Goal: Understand process/instructions: Learn how to perform a task or action

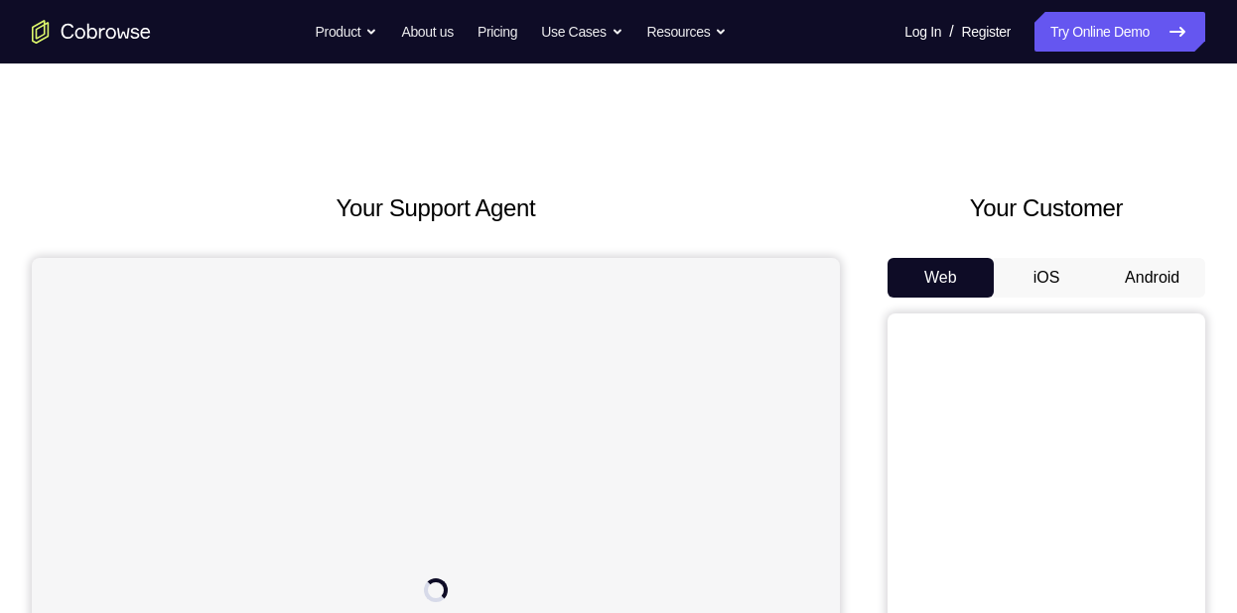
click at [1165, 279] on button "Android" at bounding box center [1152, 278] width 106 height 40
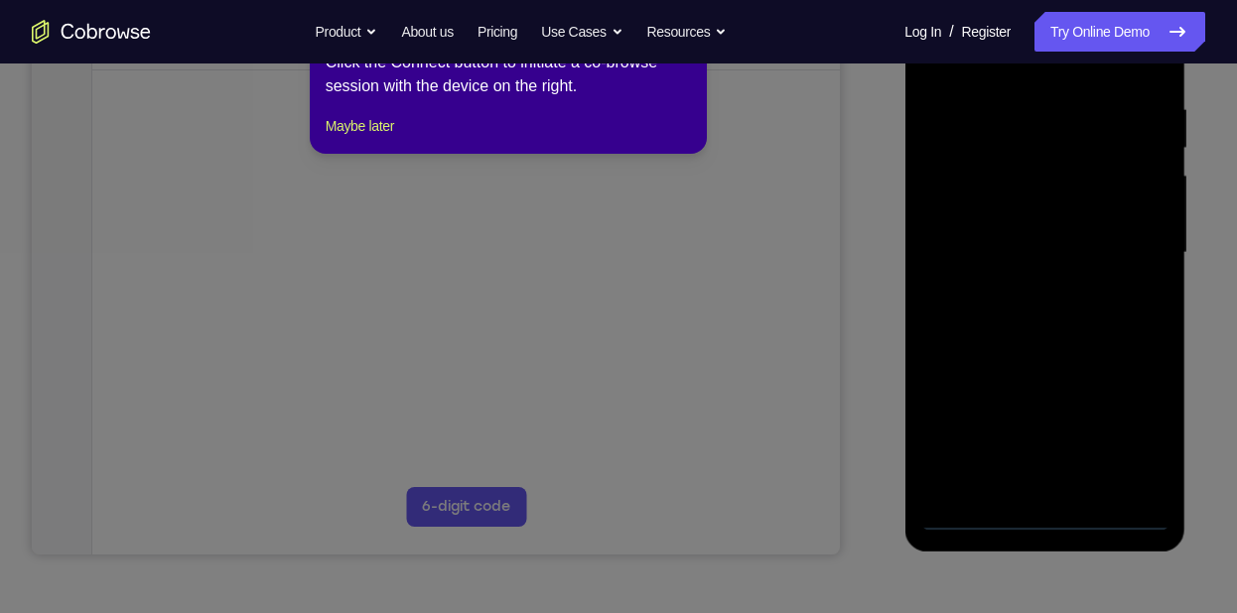
scroll to position [369, 0]
click at [1051, 522] on icon at bounding box center [626, 306] width 1252 height 613
click at [1048, 518] on icon at bounding box center [626, 306] width 1252 height 613
click at [766, 263] on icon at bounding box center [626, 306] width 1252 height 613
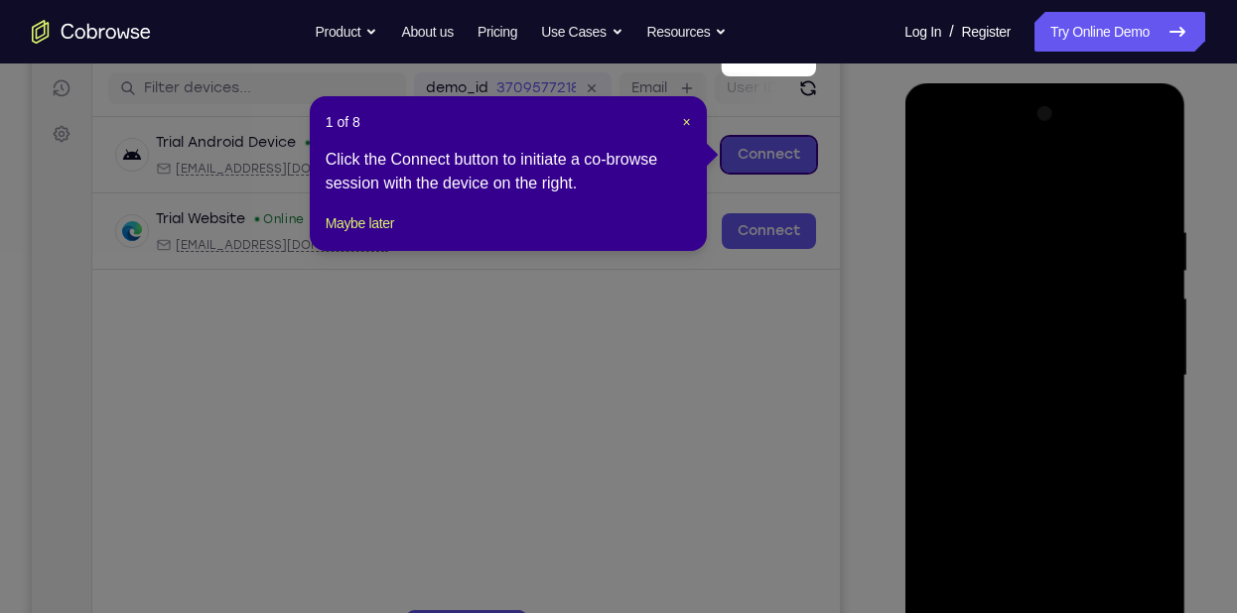
scroll to position [240, 0]
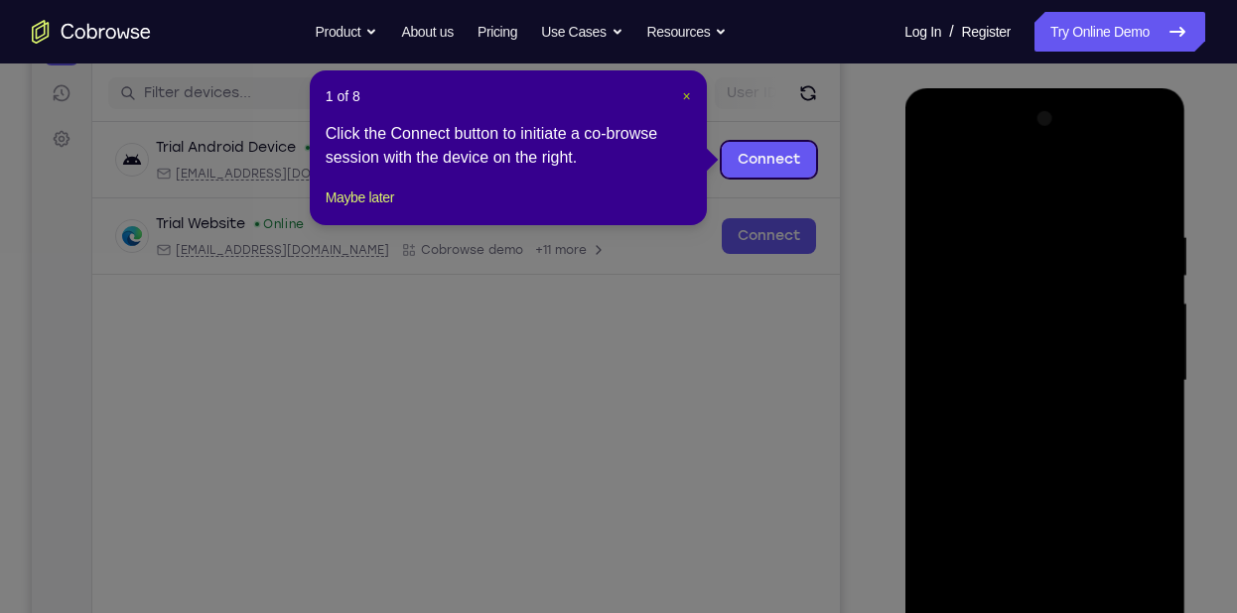
click at [689, 100] on span "×" at bounding box center [687, 96] width 8 height 16
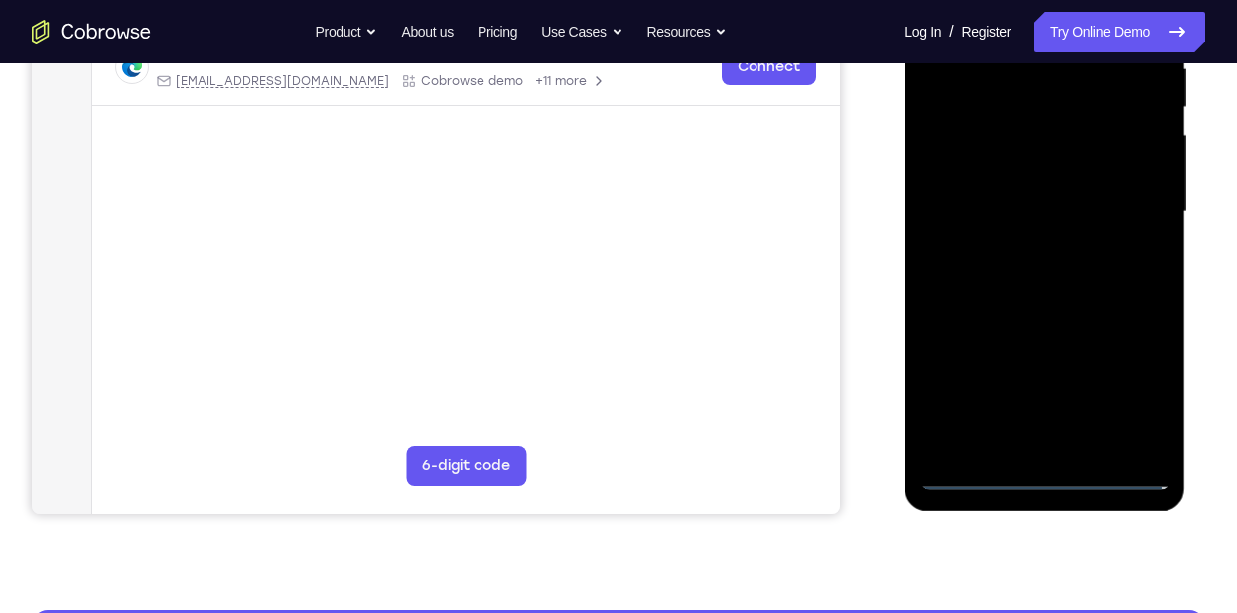
scroll to position [410, 0]
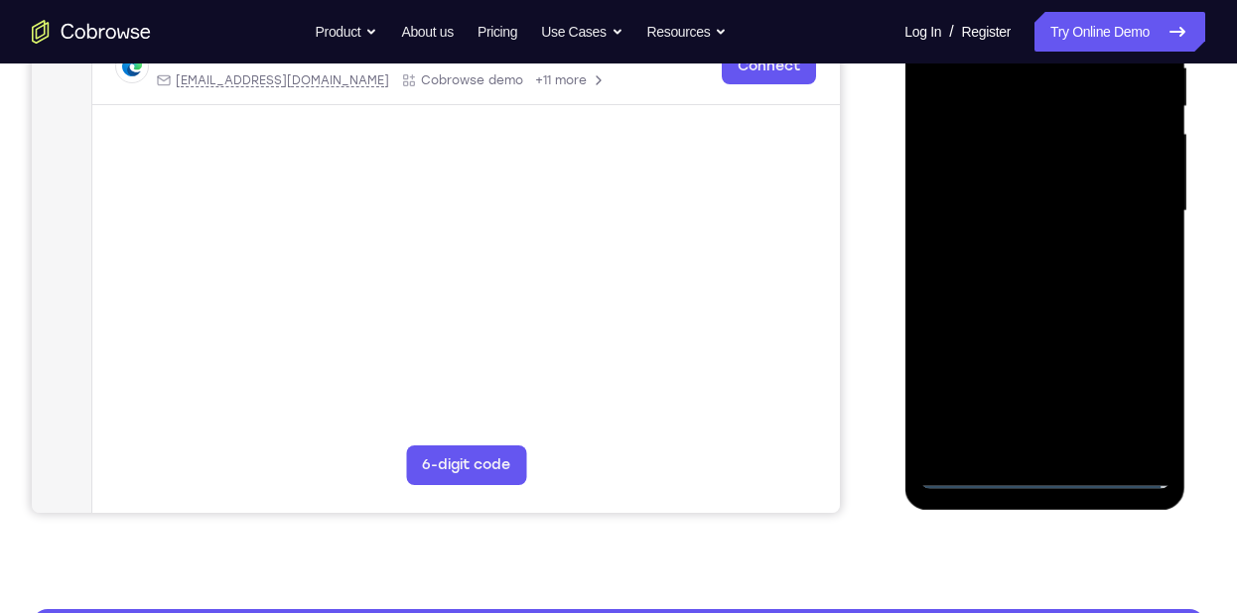
click at [1048, 474] on div at bounding box center [1044, 211] width 250 height 556
click at [1135, 394] on div at bounding box center [1044, 211] width 250 height 556
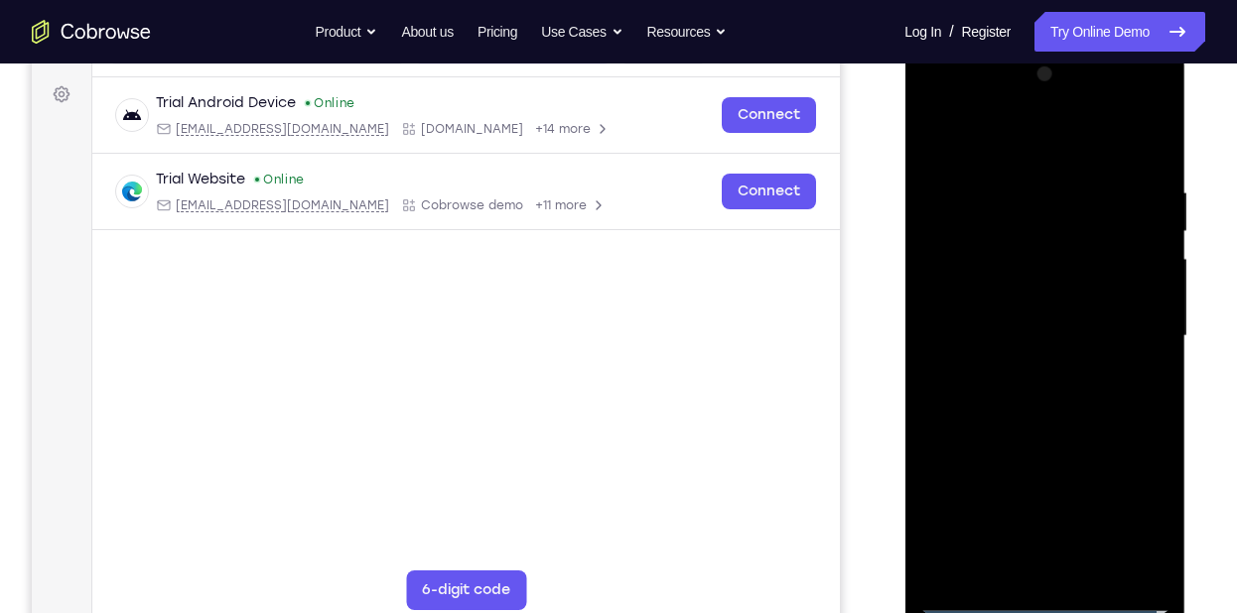
scroll to position [284, 0]
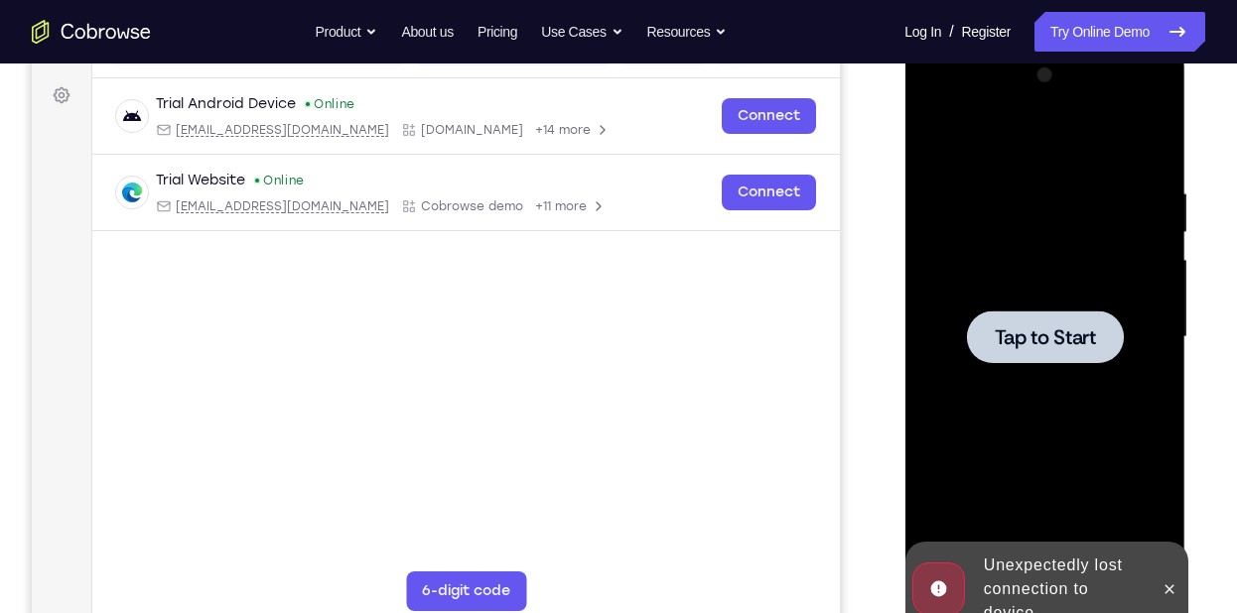
click at [1073, 412] on div at bounding box center [1044, 338] width 250 height 556
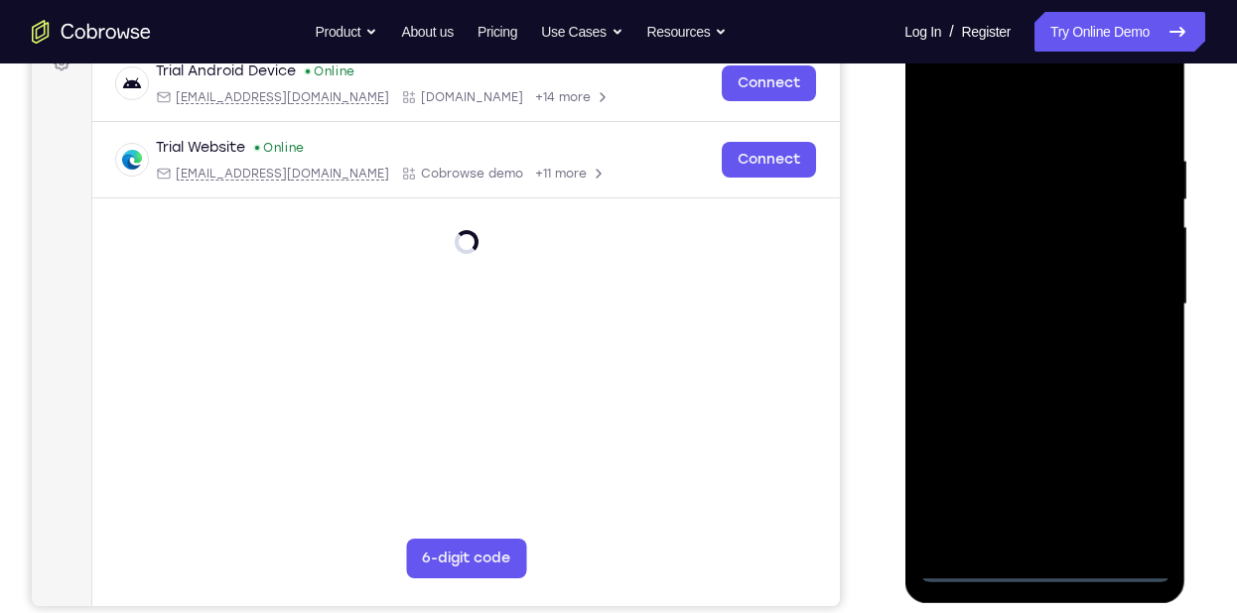
scroll to position [318, 0]
click at [1037, 565] on div at bounding box center [1044, 304] width 250 height 556
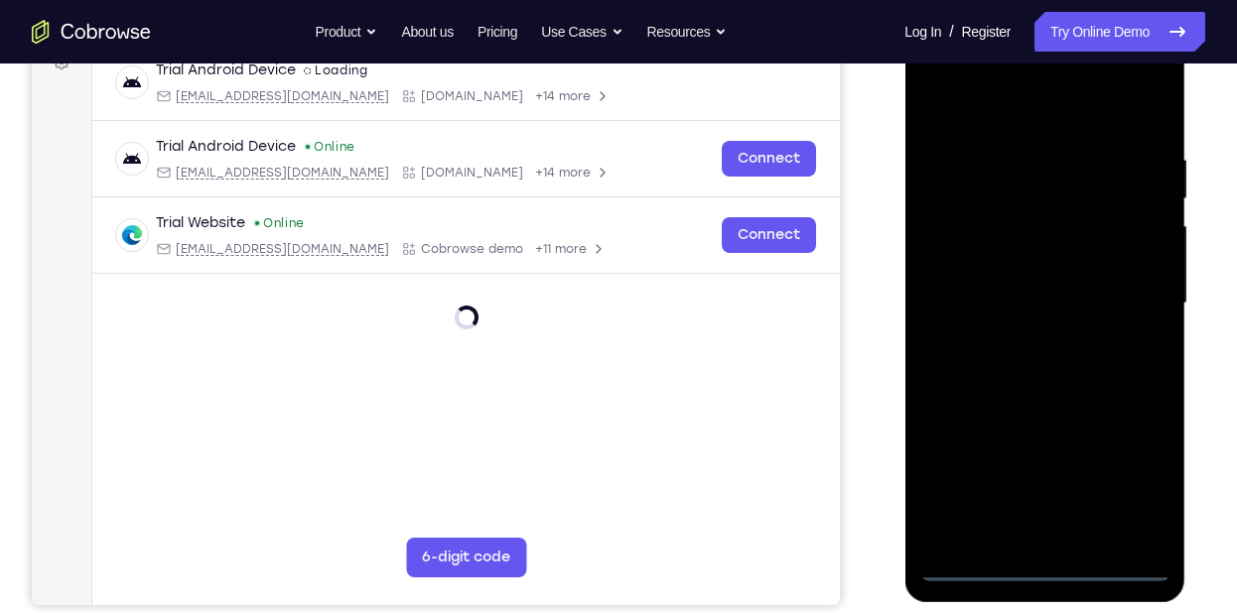
click at [1127, 482] on div at bounding box center [1044, 304] width 250 height 556
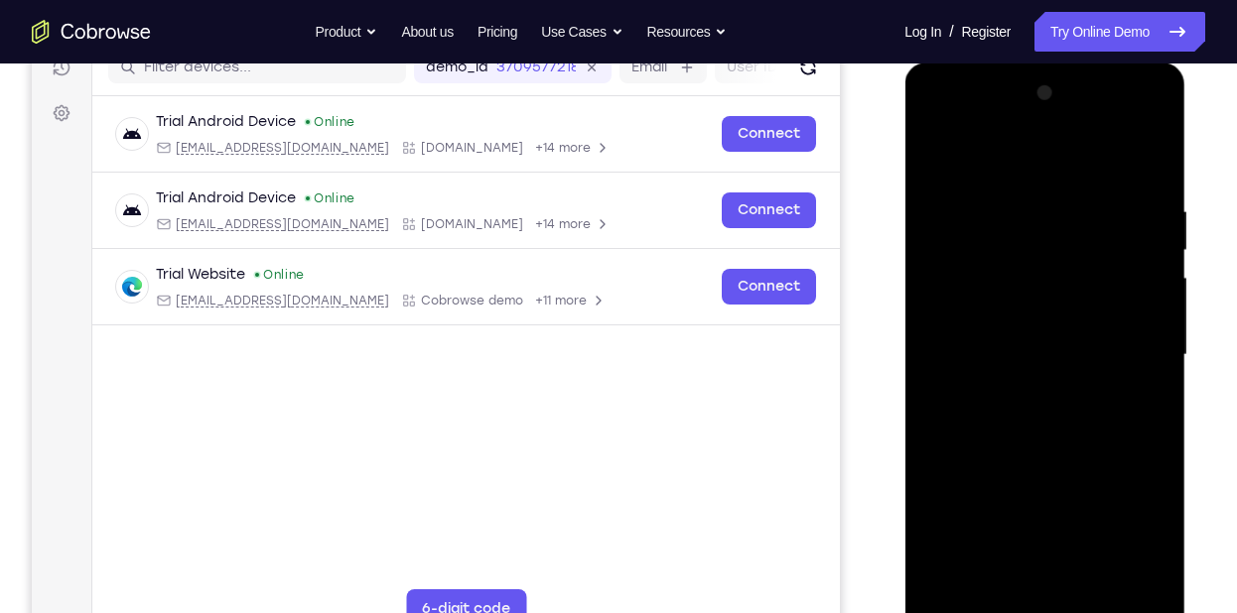
scroll to position [274, 0]
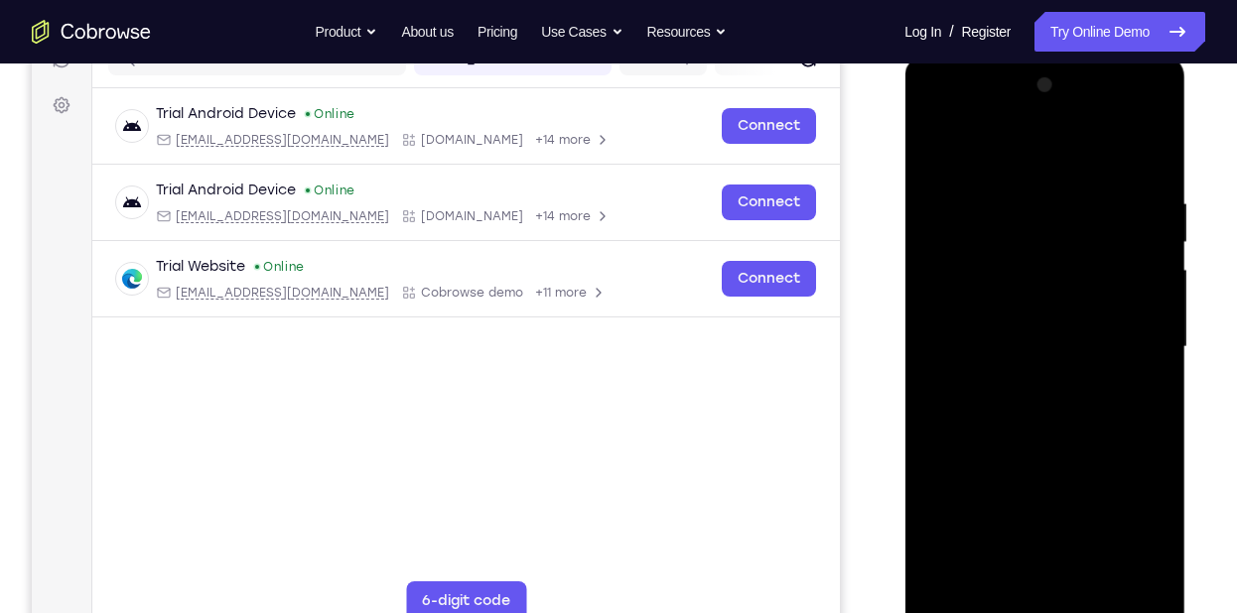
click at [1076, 163] on div at bounding box center [1044, 347] width 250 height 556
click at [1131, 335] on div at bounding box center [1044, 347] width 250 height 556
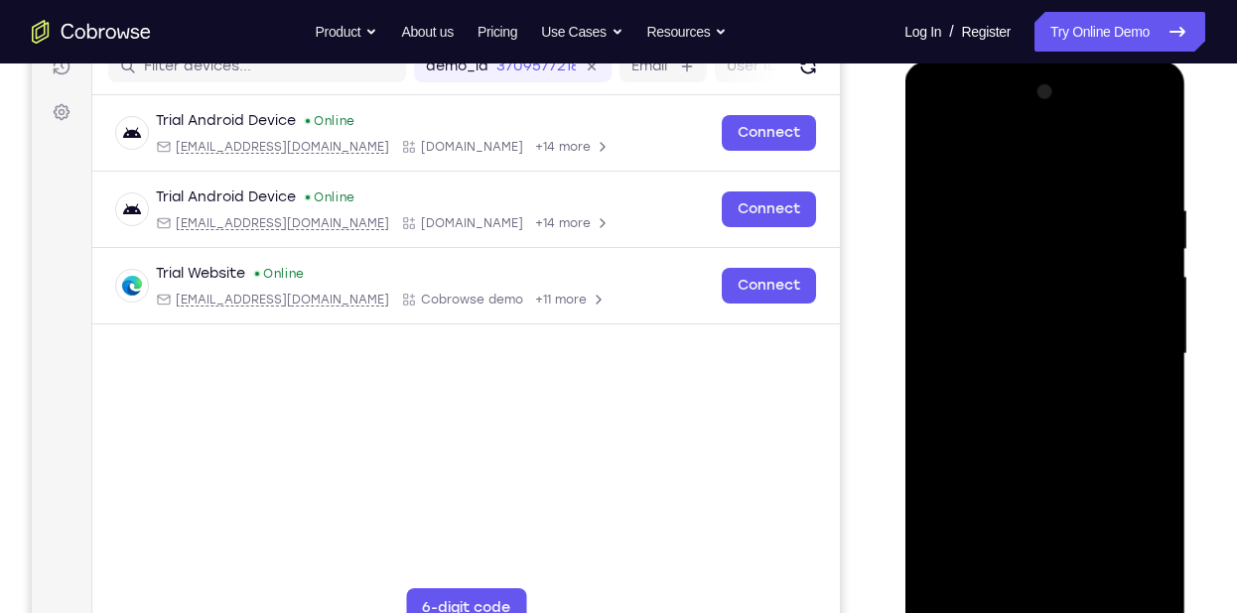
scroll to position [262, 0]
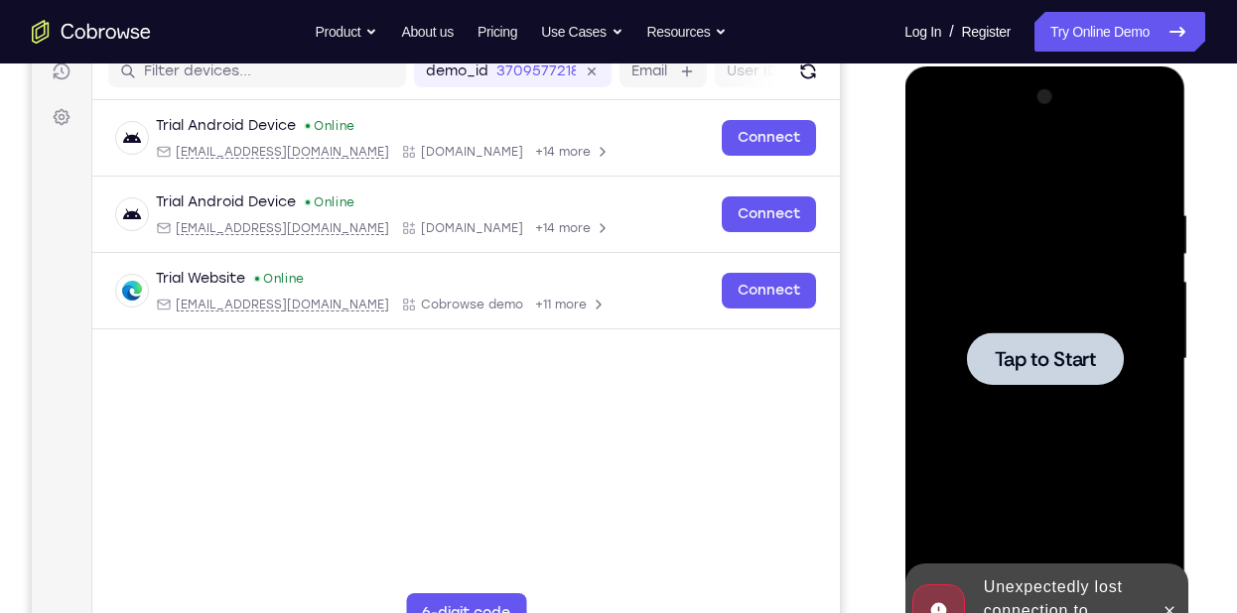
click at [1038, 372] on div at bounding box center [1044, 359] width 157 height 53
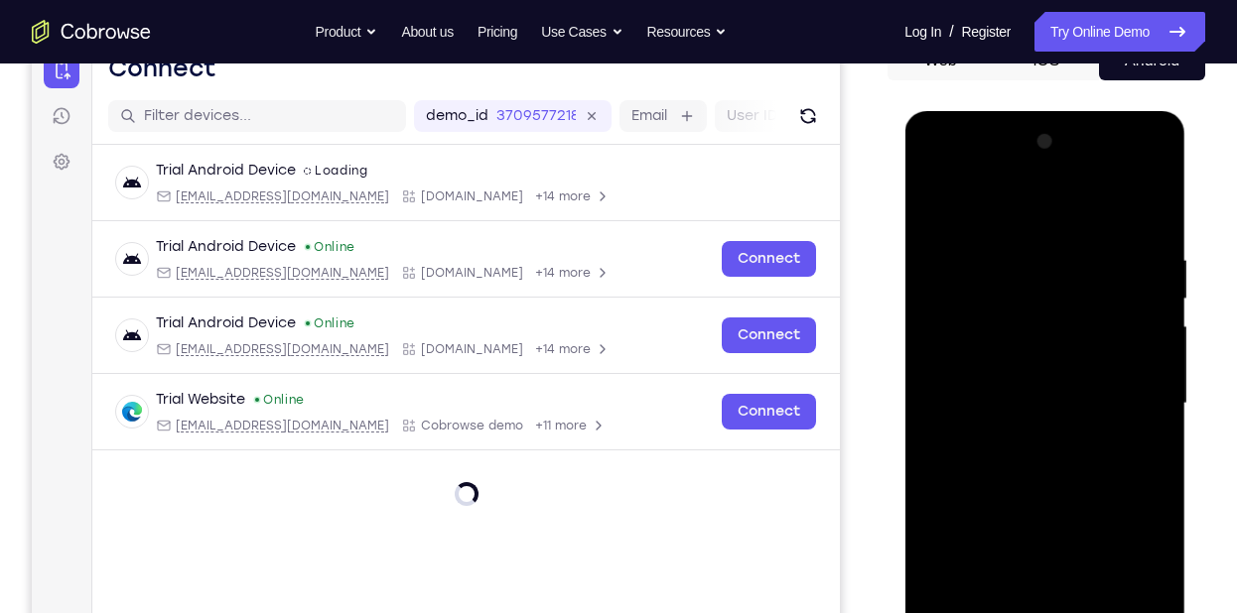
scroll to position [344, 0]
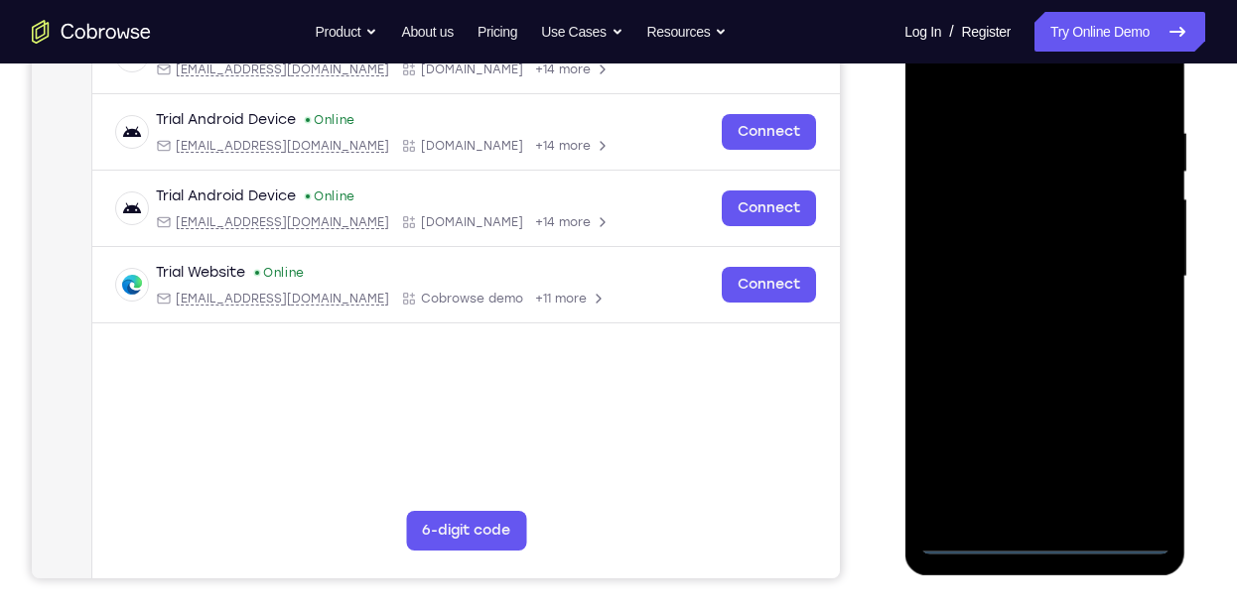
click at [1039, 531] on div at bounding box center [1044, 277] width 250 height 556
click at [1051, 544] on div at bounding box center [1044, 277] width 250 height 556
click at [1142, 463] on div at bounding box center [1044, 277] width 250 height 556
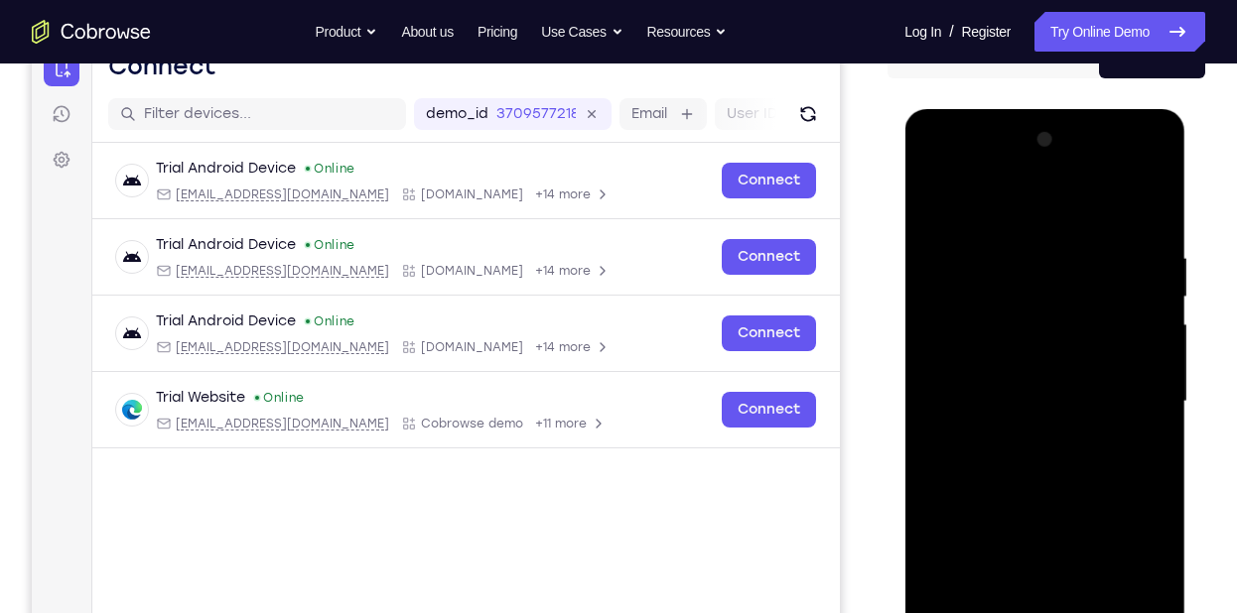
scroll to position [218, 0]
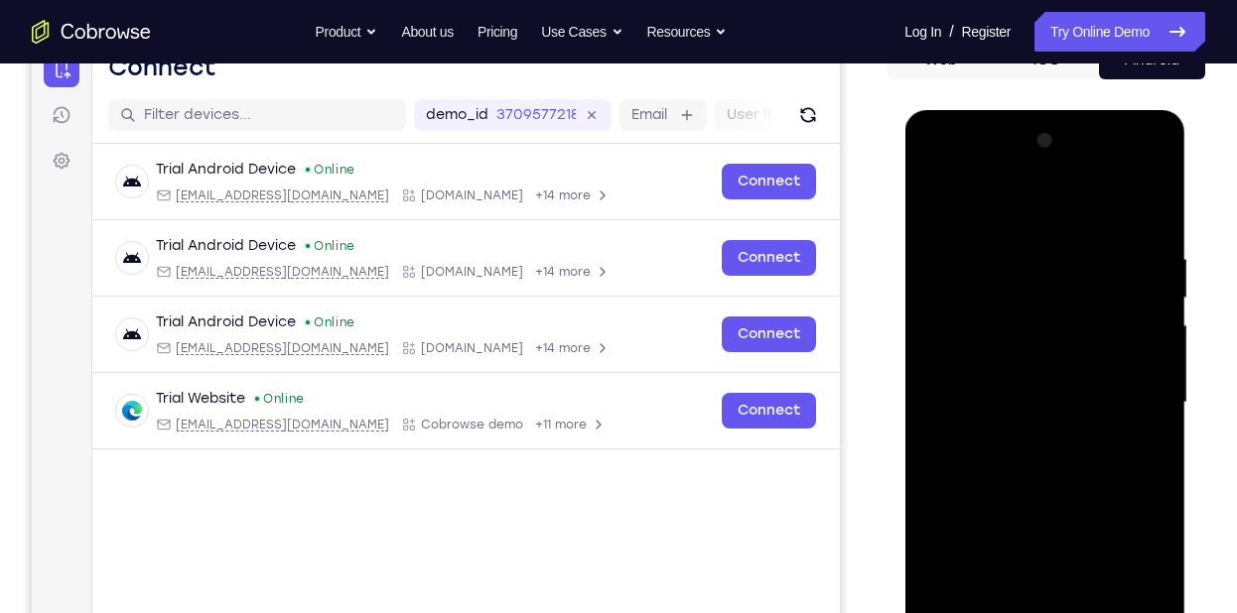
click at [1077, 204] on div at bounding box center [1044, 403] width 250 height 556
click at [1122, 392] on div at bounding box center [1044, 403] width 250 height 556
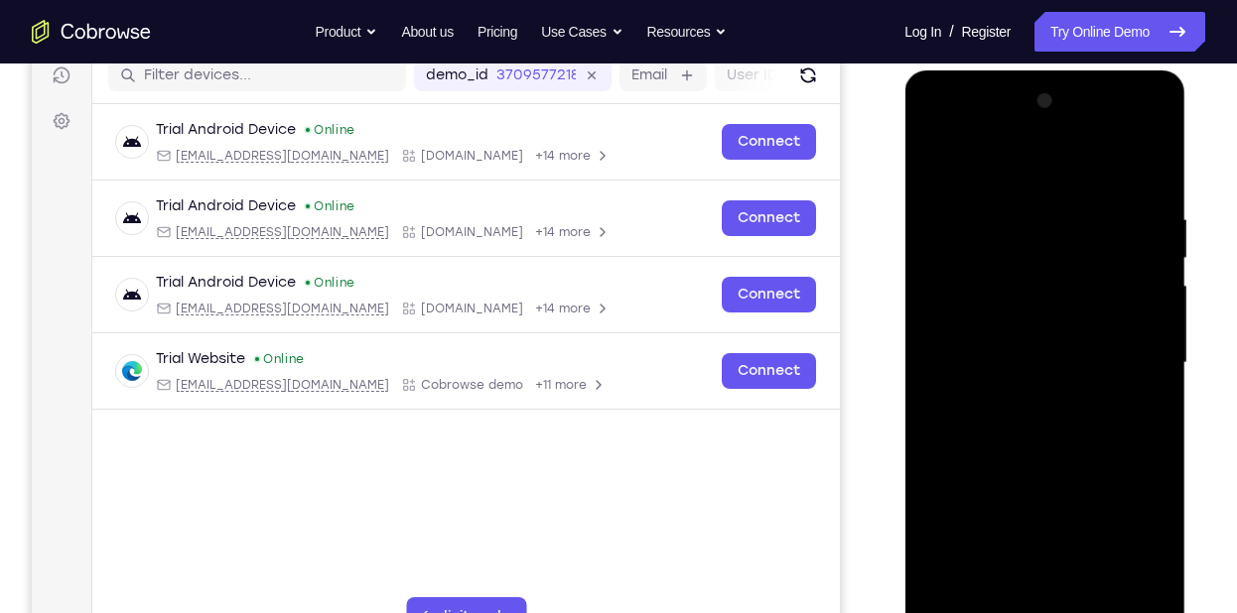
scroll to position [259, 0]
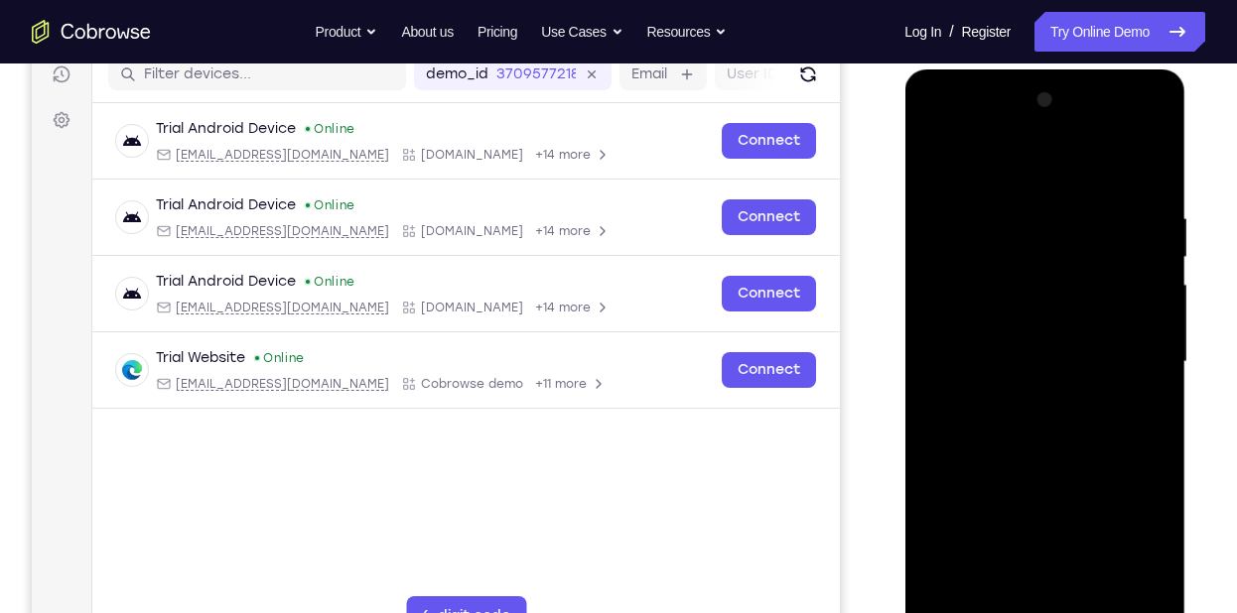
click at [1023, 396] on div at bounding box center [1044, 362] width 250 height 556
click at [1057, 350] on div at bounding box center [1044, 362] width 250 height 556
click at [1043, 304] on div at bounding box center [1044, 362] width 250 height 556
click at [1011, 357] on div at bounding box center [1044, 362] width 250 height 556
click at [1082, 424] on div at bounding box center [1044, 362] width 250 height 556
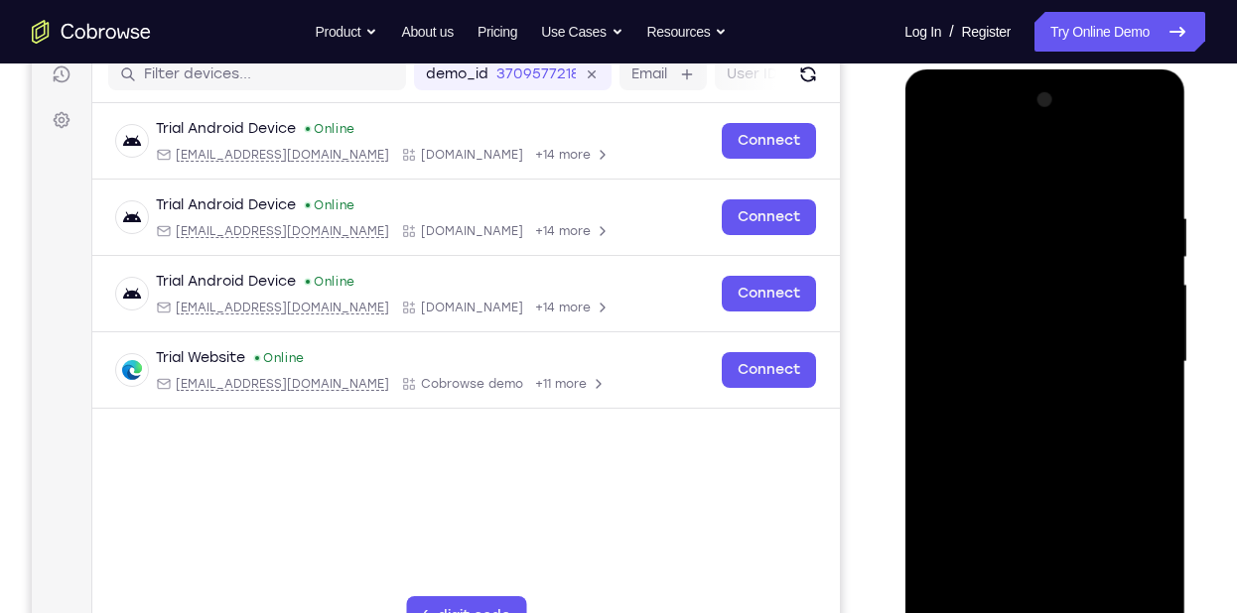
click at [1082, 424] on div at bounding box center [1044, 362] width 250 height 556
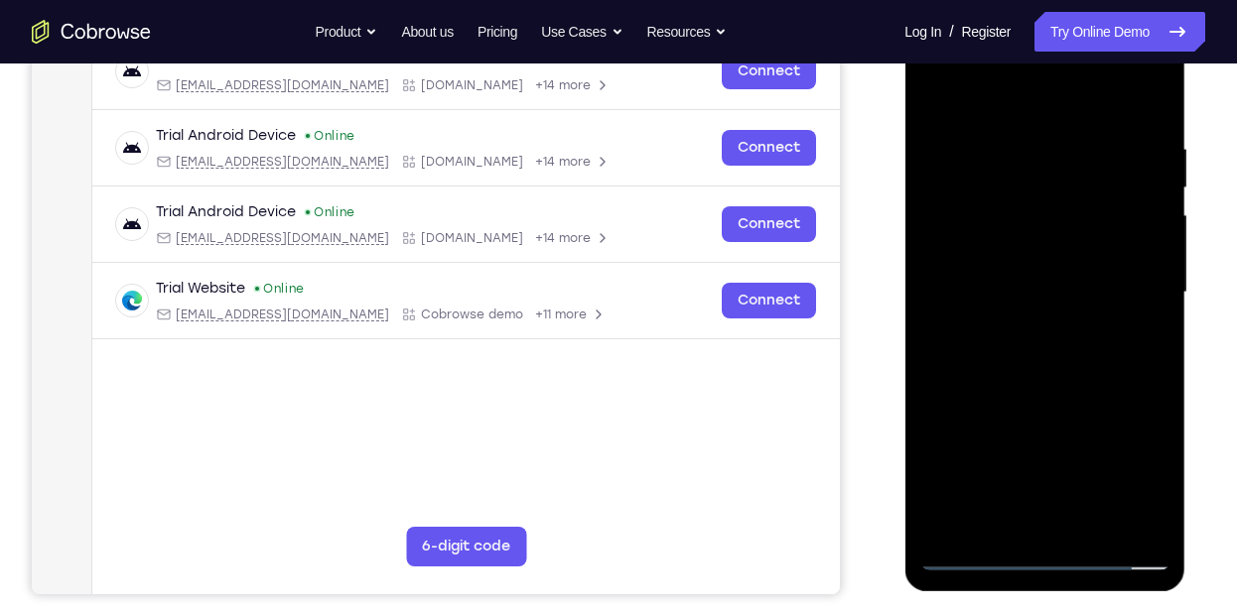
scroll to position [326, 0]
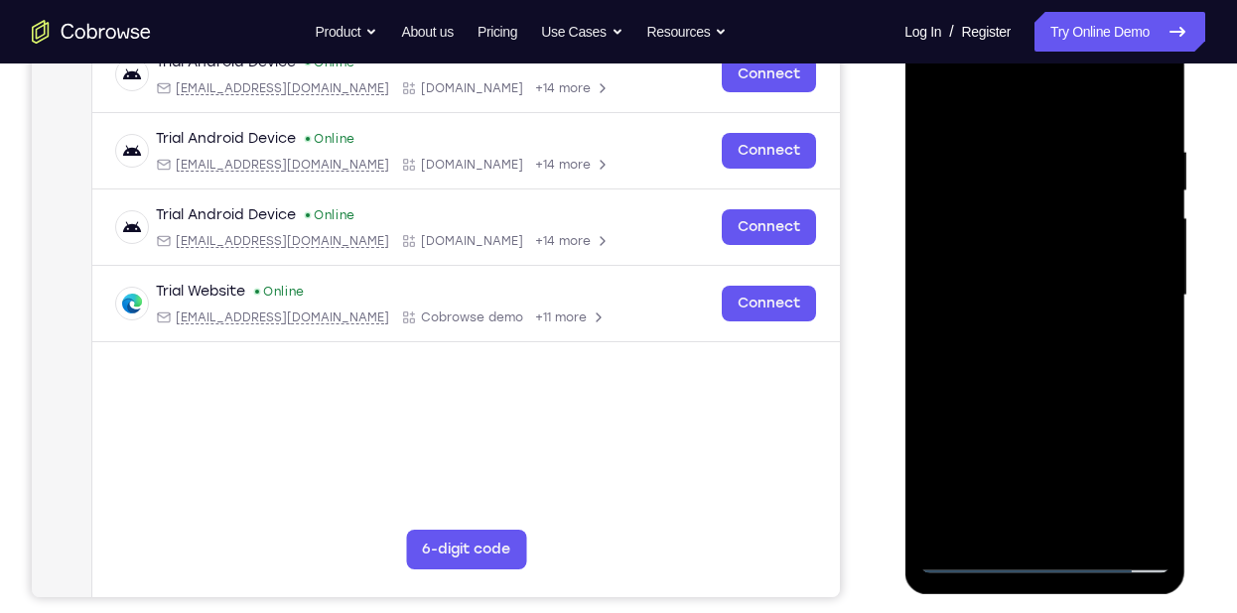
click at [1071, 375] on div at bounding box center [1044, 296] width 250 height 556
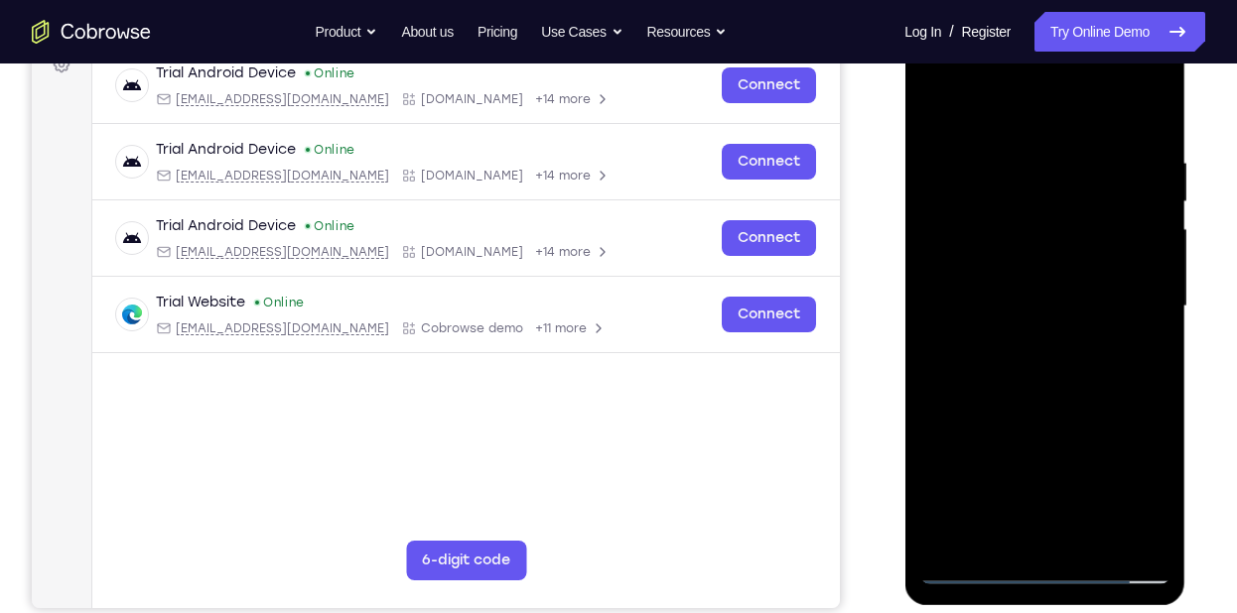
scroll to position [314, 0]
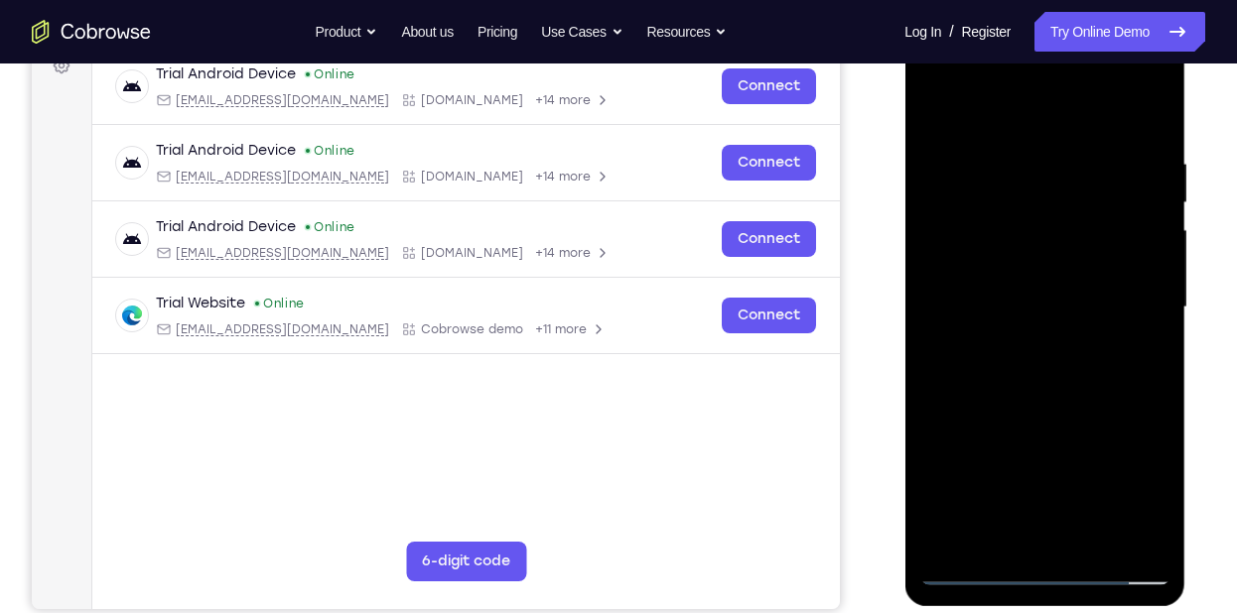
click at [1019, 161] on div at bounding box center [1044, 308] width 250 height 556
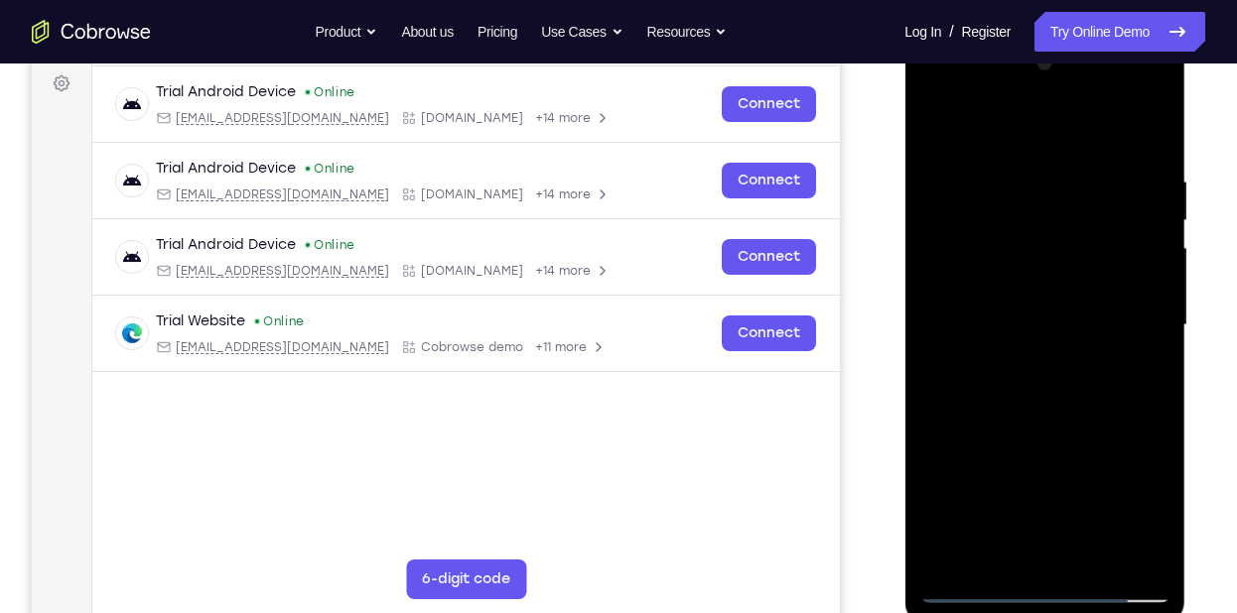
scroll to position [285, 0]
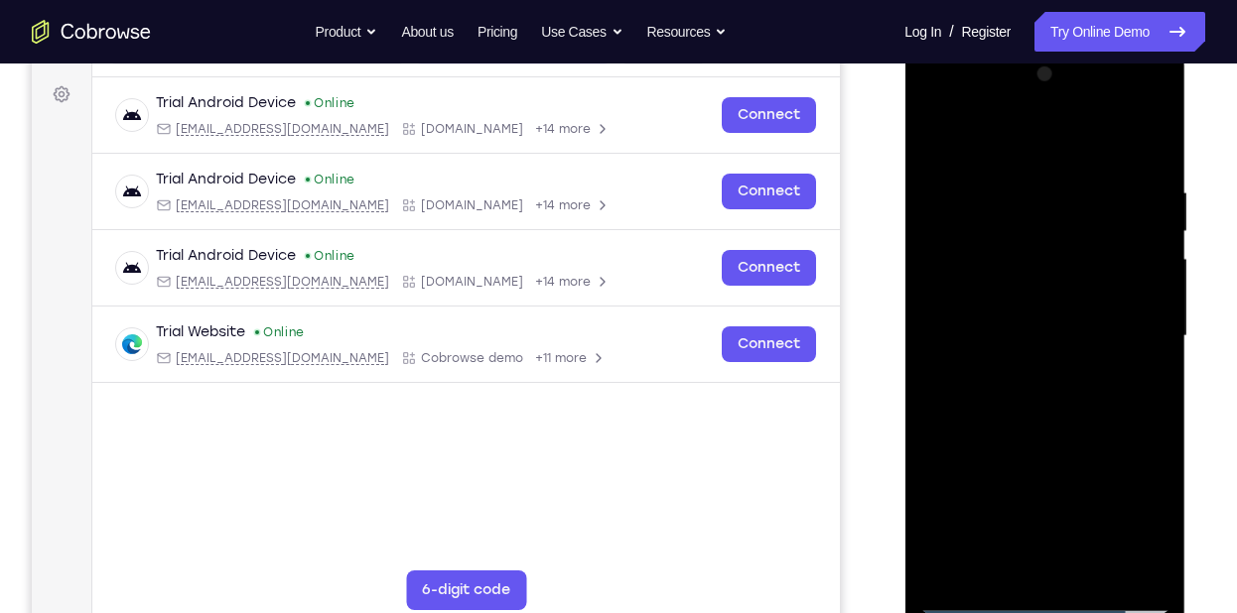
click at [1142, 273] on div at bounding box center [1044, 337] width 250 height 556
click at [947, 147] on div at bounding box center [1044, 337] width 250 height 556
click at [1103, 282] on div at bounding box center [1044, 337] width 250 height 556
click at [1130, 386] on div at bounding box center [1044, 337] width 250 height 556
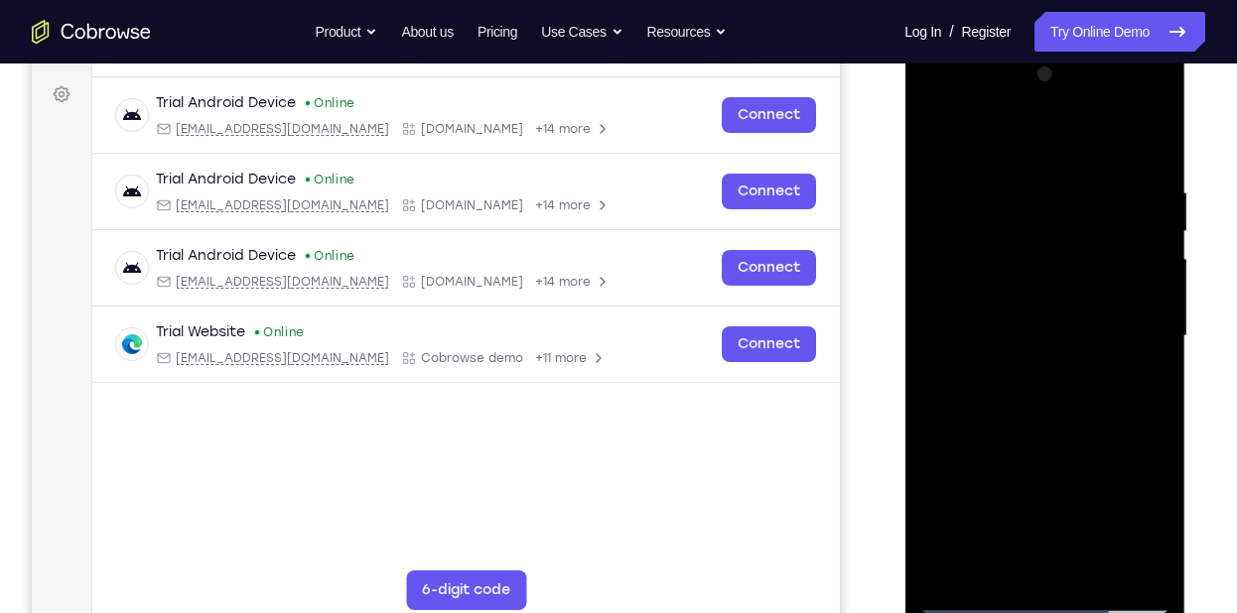
click at [940, 138] on div at bounding box center [1044, 337] width 250 height 556
click at [1017, 205] on div at bounding box center [1044, 337] width 250 height 556
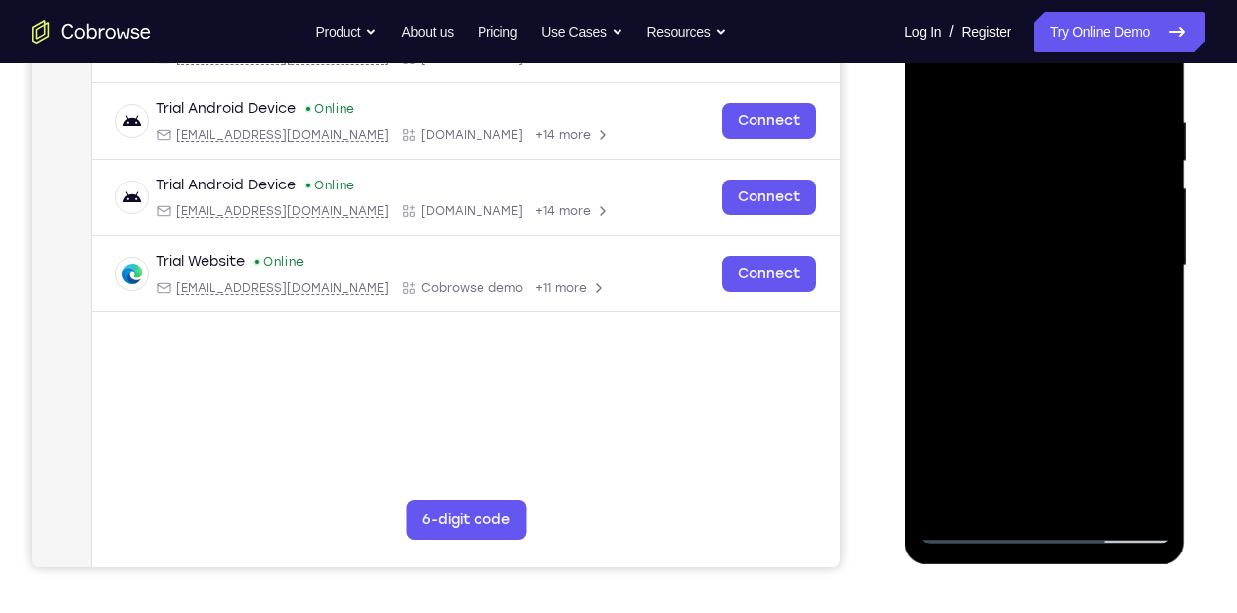
scroll to position [361, 0]
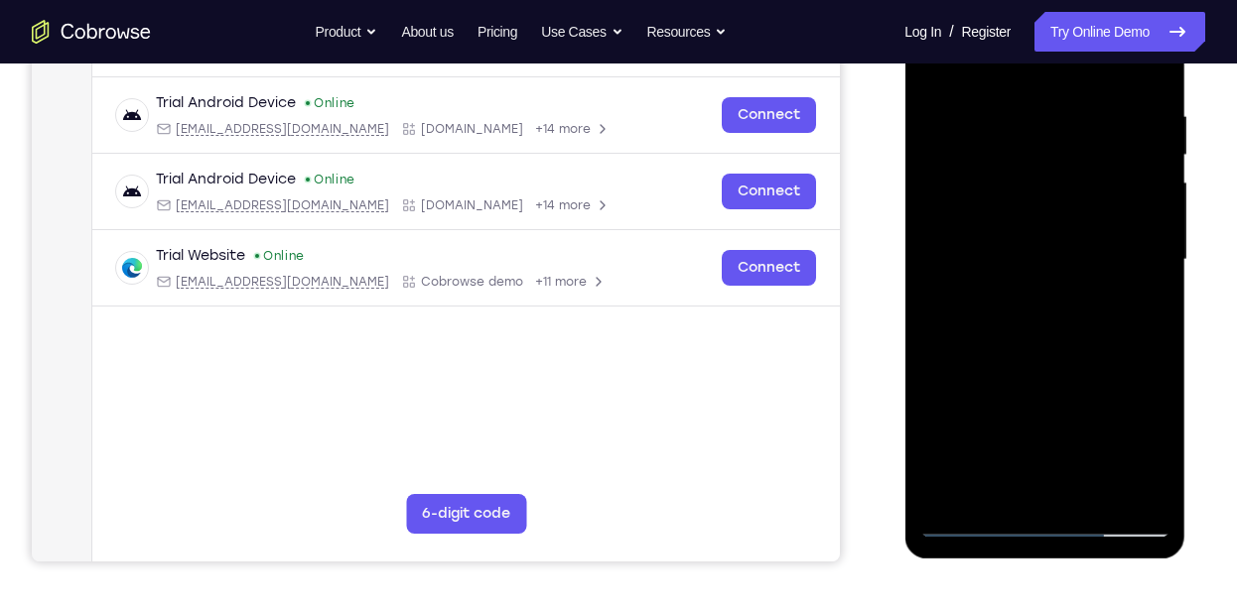
click at [972, 495] on div at bounding box center [1044, 260] width 250 height 556
click at [1032, 495] on div at bounding box center [1044, 260] width 250 height 556
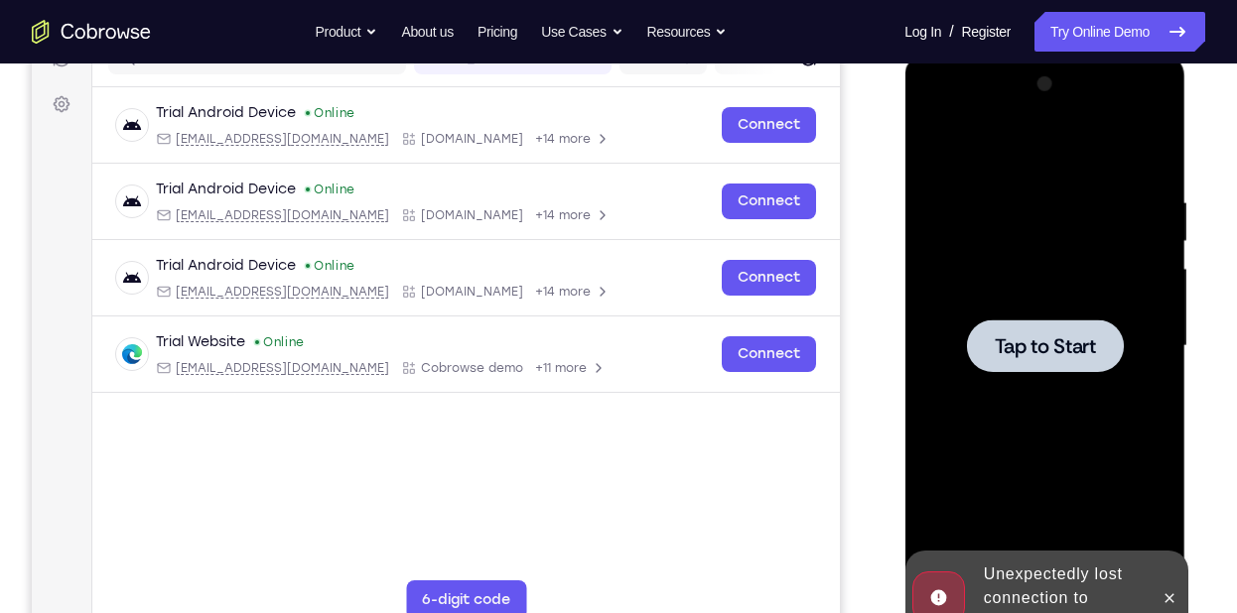
scroll to position [273, 0]
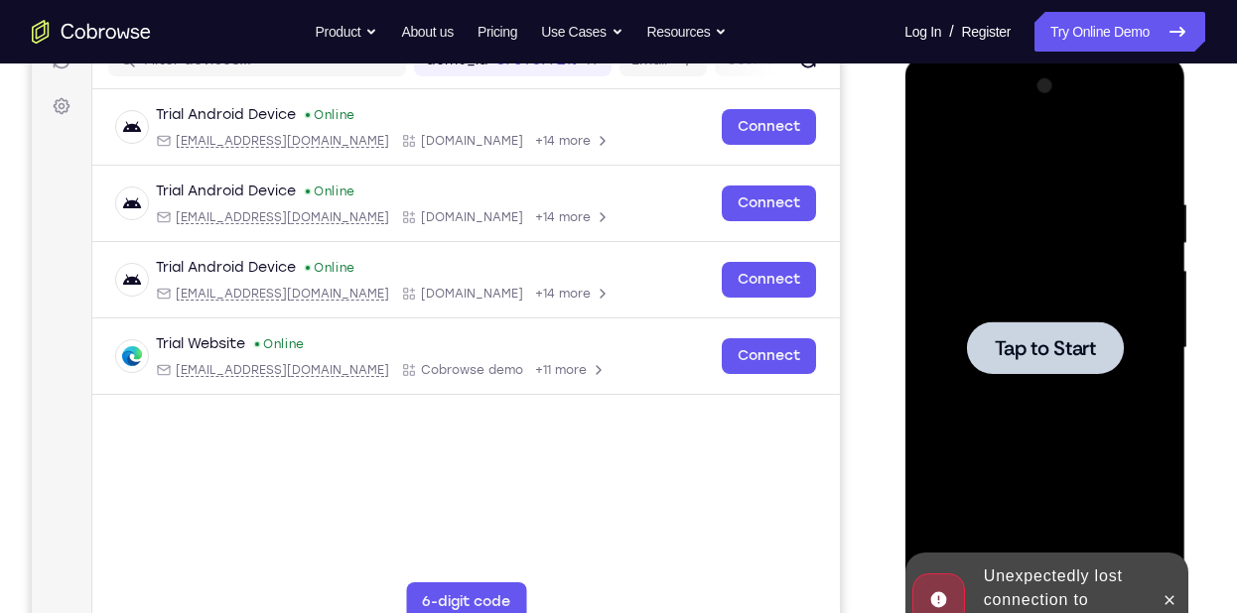
click at [1073, 343] on span "Tap to Start" at bounding box center [1044, 349] width 101 height 20
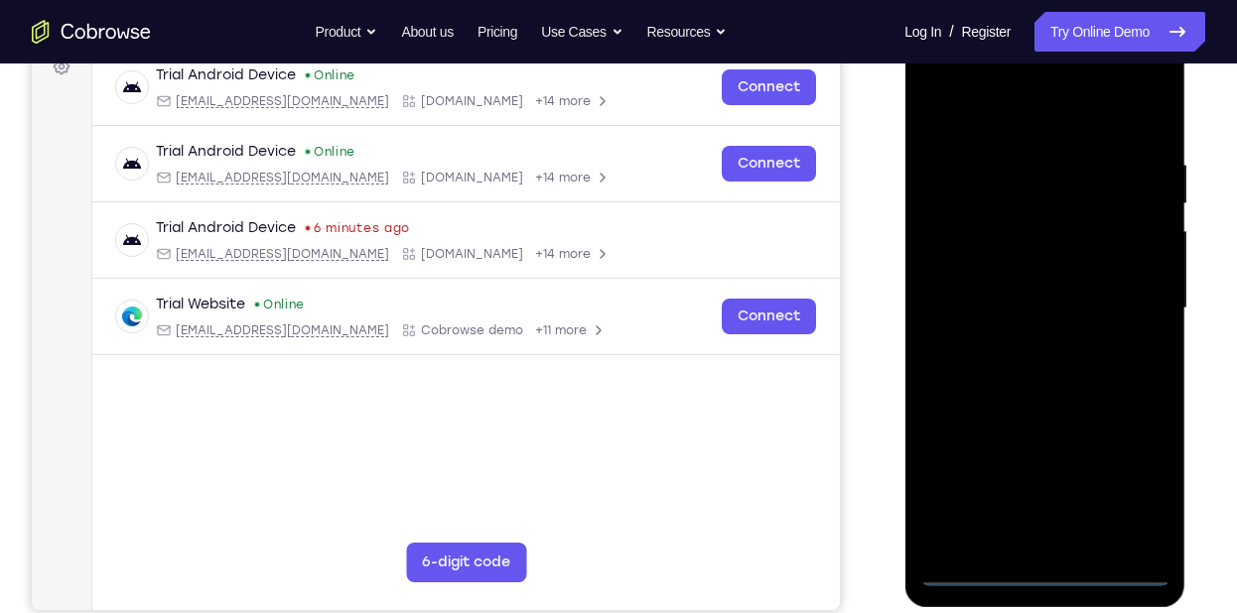
scroll to position [315, 0]
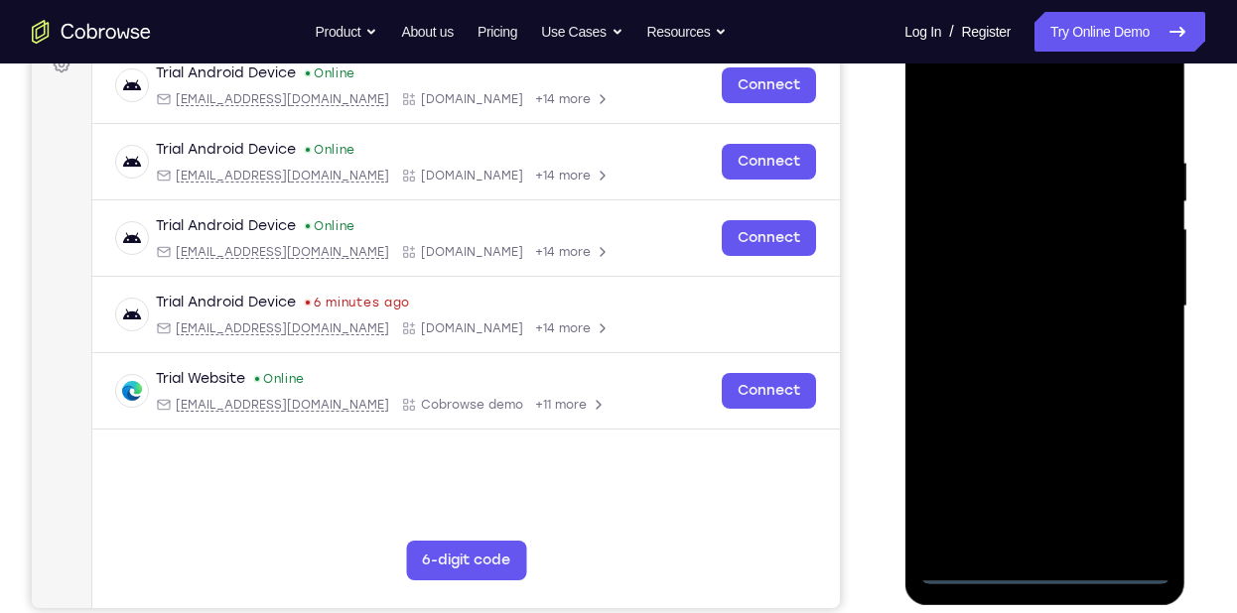
click at [1048, 565] on div at bounding box center [1044, 307] width 250 height 556
click at [1139, 483] on div at bounding box center [1044, 307] width 250 height 556
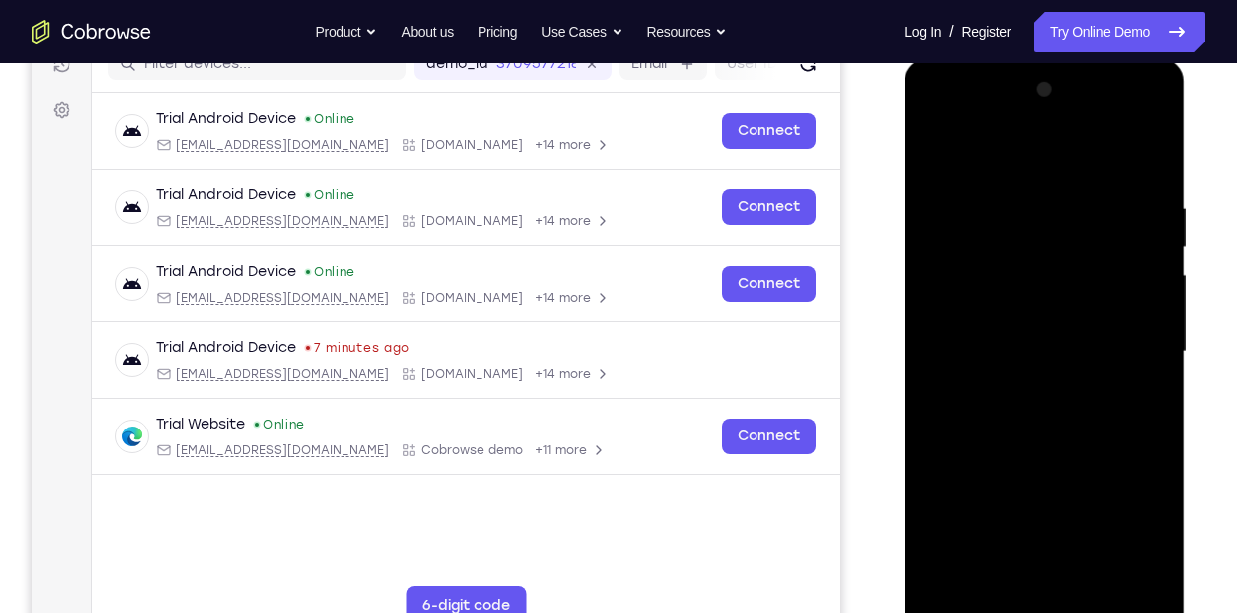
scroll to position [266, 0]
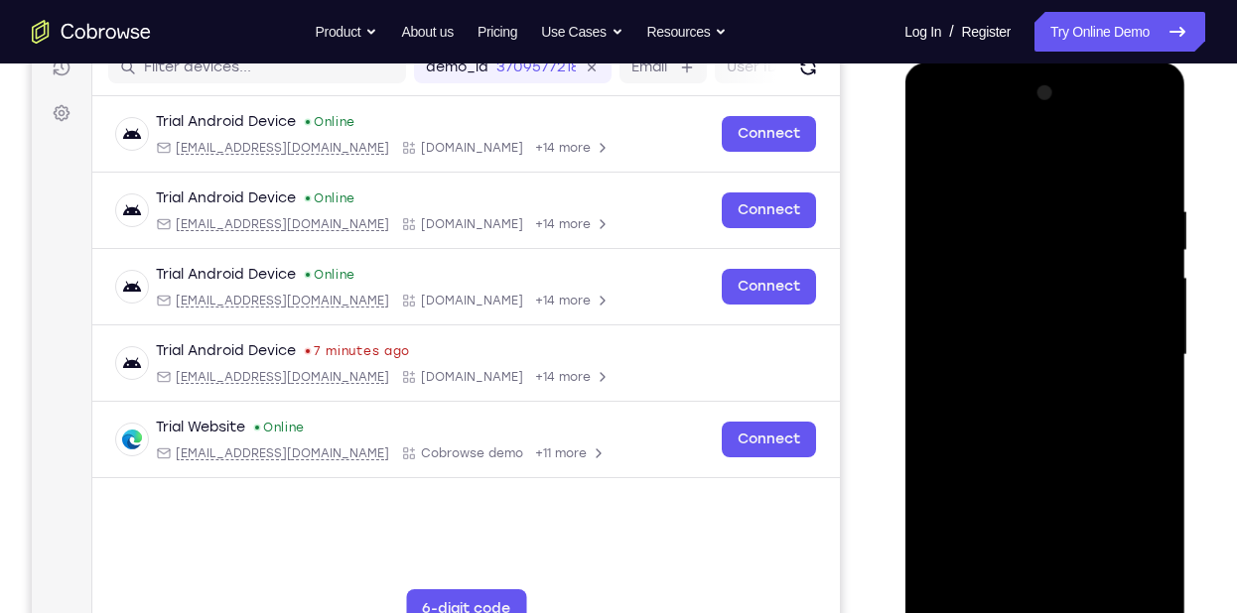
click at [1044, 170] on div at bounding box center [1044, 355] width 250 height 556
click at [1122, 349] on div at bounding box center [1044, 355] width 250 height 556
click at [1027, 395] on div at bounding box center [1044, 355] width 250 height 556
click at [1040, 338] on div at bounding box center [1044, 355] width 250 height 556
click at [1029, 313] on div at bounding box center [1044, 355] width 250 height 556
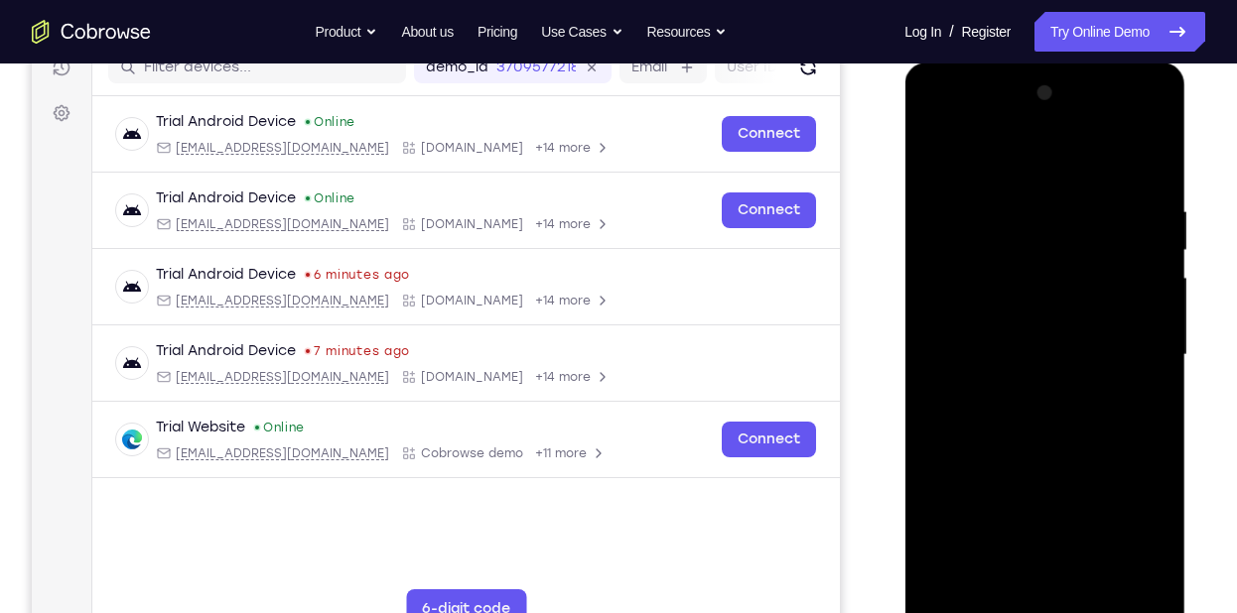
click at [1032, 363] on div at bounding box center [1044, 355] width 250 height 556
click at [1116, 418] on div at bounding box center [1044, 355] width 250 height 556
click at [1066, 409] on div at bounding box center [1044, 355] width 250 height 556
click at [1080, 415] on div at bounding box center [1044, 355] width 250 height 556
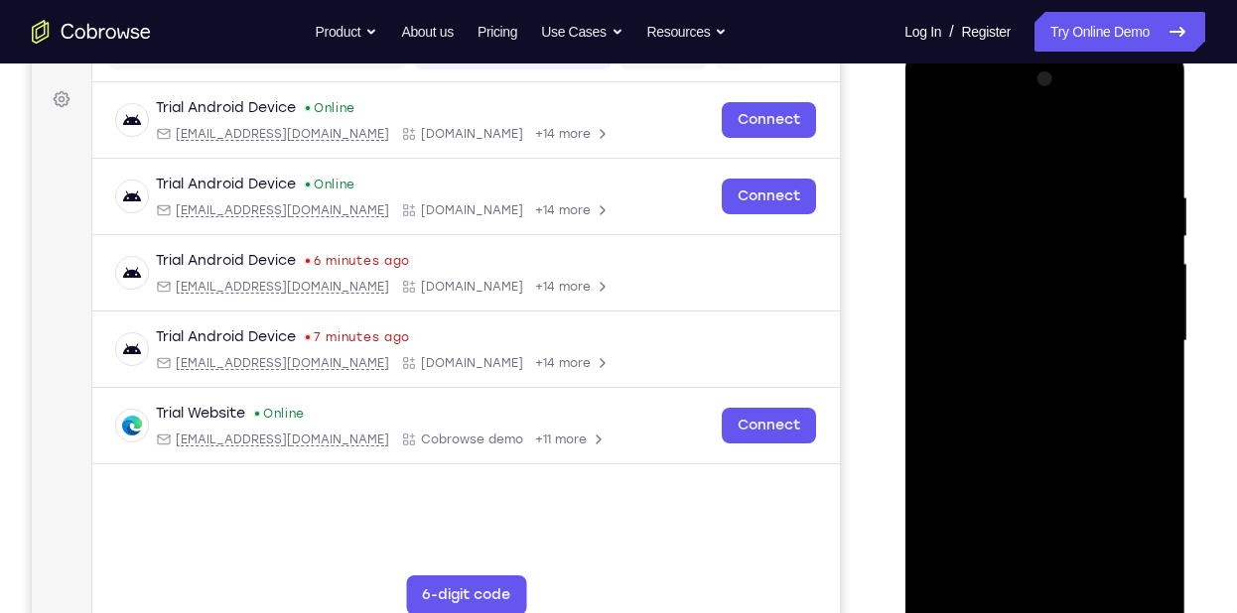
scroll to position [287, 0]
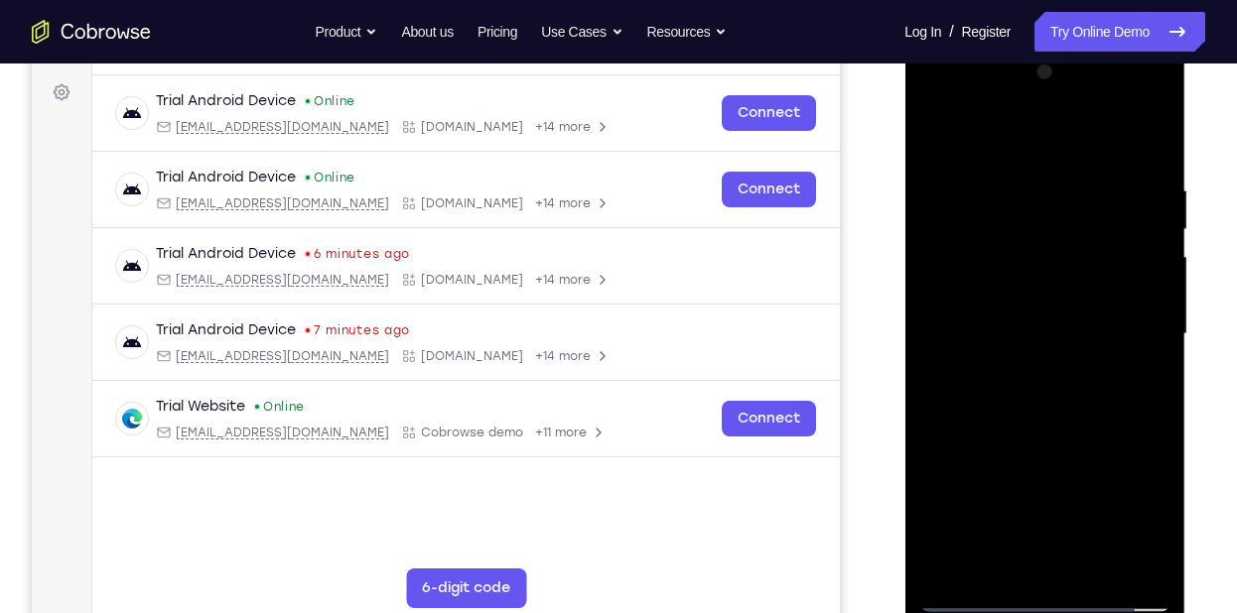
click at [1061, 413] on div at bounding box center [1044, 335] width 250 height 556
click at [1103, 421] on div at bounding box center [1044, 335] width 250 height 556
click at [1151, 127] on div at bounding box center [1044, 335] width 250 height 556
click at [939, 134] on div at bounding box center [1044, 335] width 250 height 556
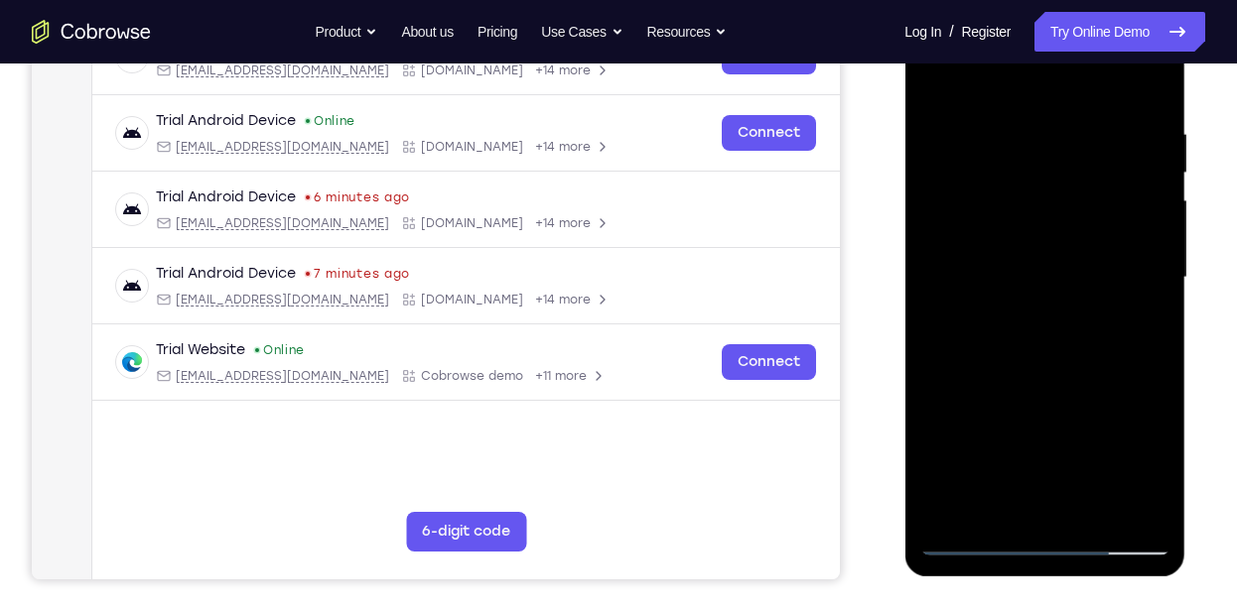
click at [929, 450] on div at bounding box center [1044, 278] width 250 height 556
click at [964, 351] on div at bounding box center [1044, 278] width 250 height 556
drag, startPoint x: 1046, startPoint y: 397, endPoint x: 1040, endPoint y: 258, distance: 139.1
click at [1040, 258] on div at bounding box center [1044, 278] width 250 height 556
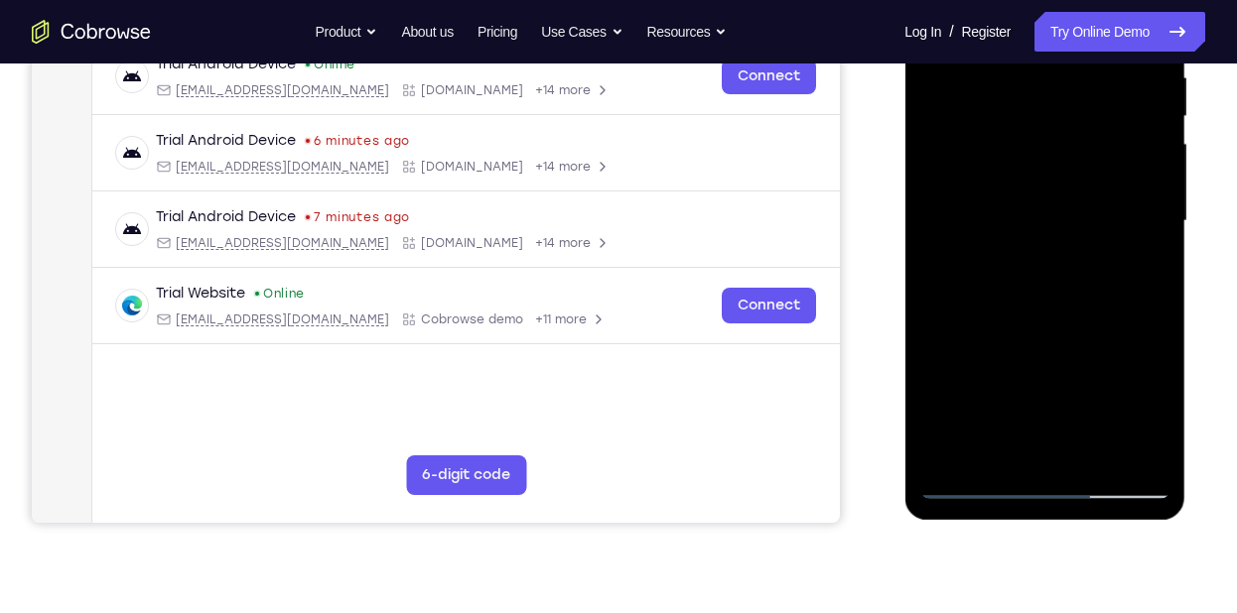
scroll to position [401, 0]
click at [1140, 453] on div at bounding box center [1044, 220] width 250 height 556
click at [1161, 428] on div at bounding box center [1044, 220] width 250 height 556
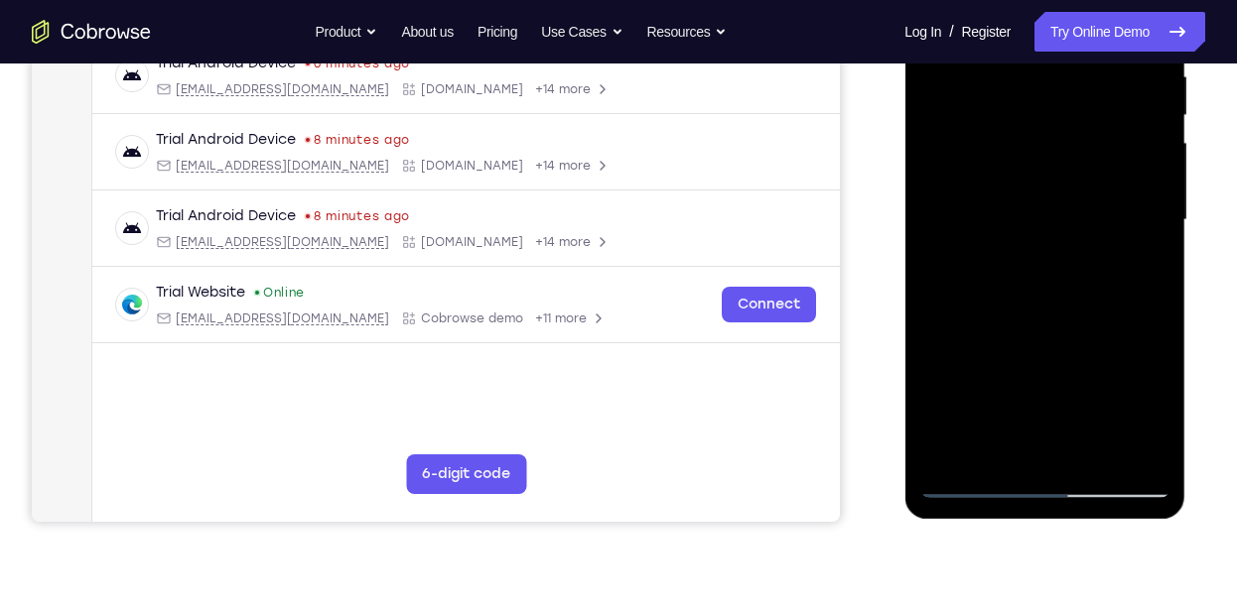
click at [941, 454] on div at bounding box center [1044, 220] width 250 height 556
drag, startPoint x: 1115, startPoint y: 282, endPoint x: 1085, endPoint y: 416, distance: 137.3
click at [1085, 416] on div at bounding box center [1044, 220] width 250 height 556
drag, startPoint x: 1091, startPoint y: 258, endPoint x: 1066, endPoint y: 450, distance: 193.2
click at [1066, 450] on div at bounding box center [1044, 220] width 250 height 556
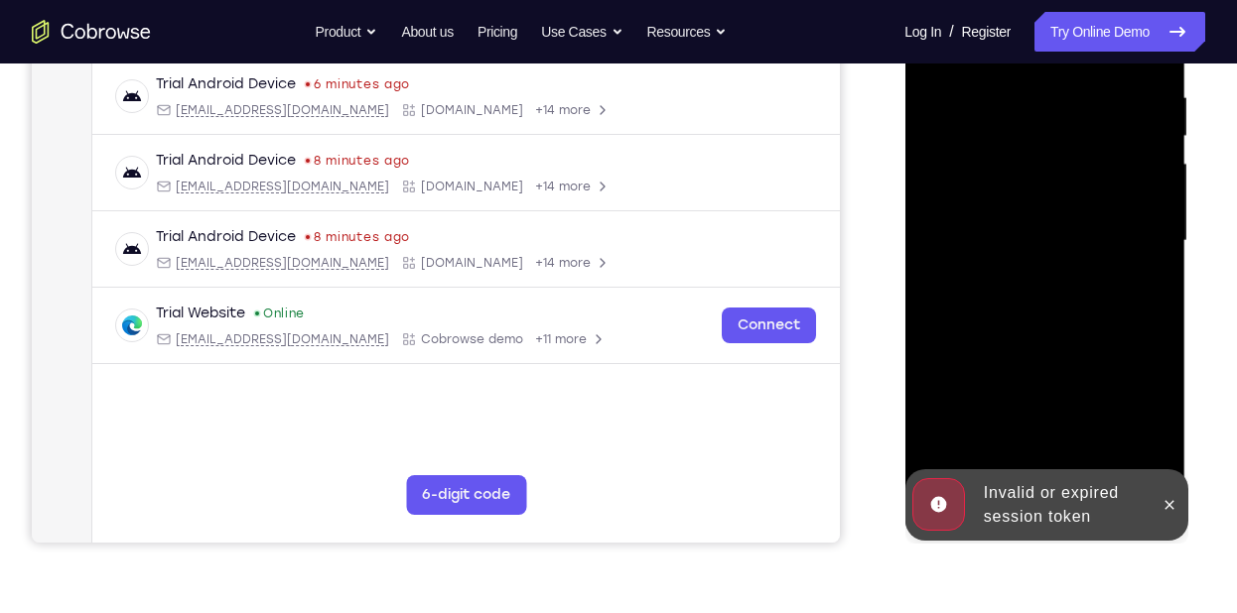
scroll to position [381, 0]
